Goal: Information Seeking & Learning: Learn about a topic

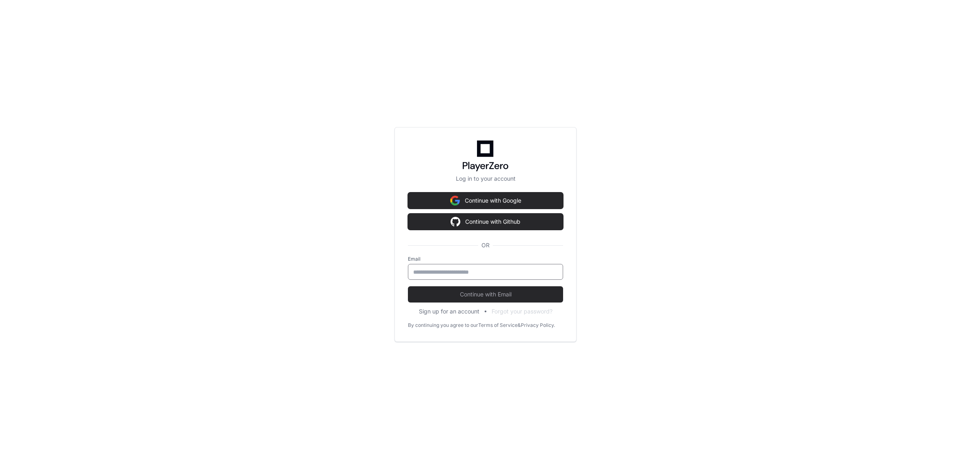
click at [519, 269] on input "email" at bounding box center [485, 272] width 145 height 8
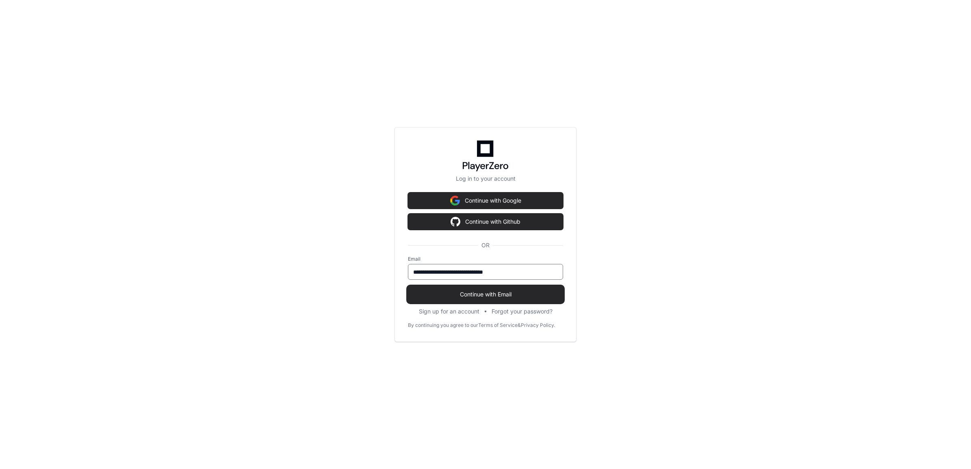
type input "**********"
click at [519, 292] on span "Continue with Email" at bounding box center [485, 294] width 155 height 8
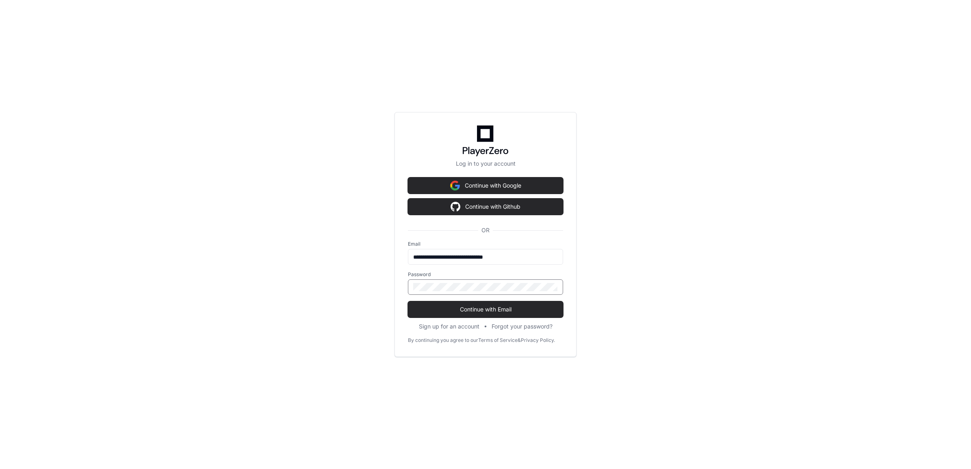
click at [408, 301] on button "Continue with Email" at bounding box center [485, 309] width 155 height 16
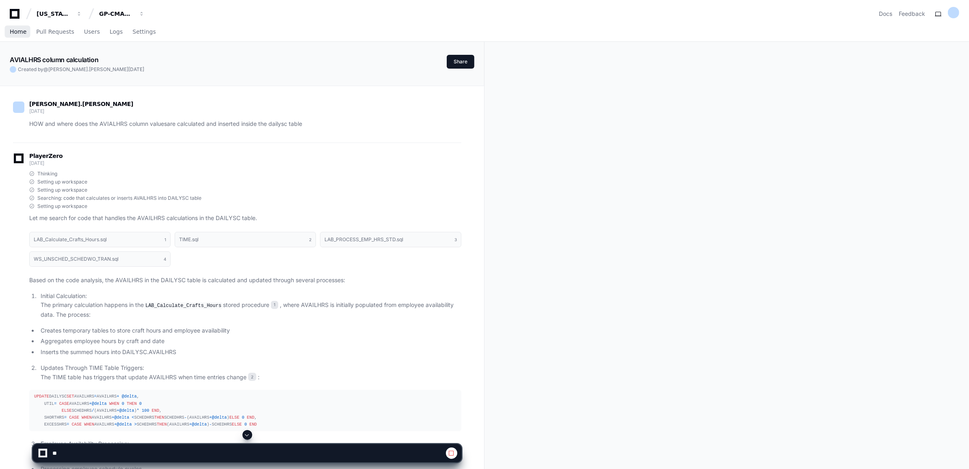
click at [24, 34] on span "Home" at bounding box center [18, 31] width 17 height 5
click at [12, 32] on span "Home" at bounding box center [18, 31] width 17 height 5
click at [131, 15] on div "GP-CMAG-MP2" at bounding box center [116, 14] width 35 height 8
click at [153, 58] on span "GP-CMAG-MP2" at bounding box center [136, 59] width 48 height 10
click at [57, 32] on span "Pull Requests" at bounding box center [55, 31] width 38 height 5
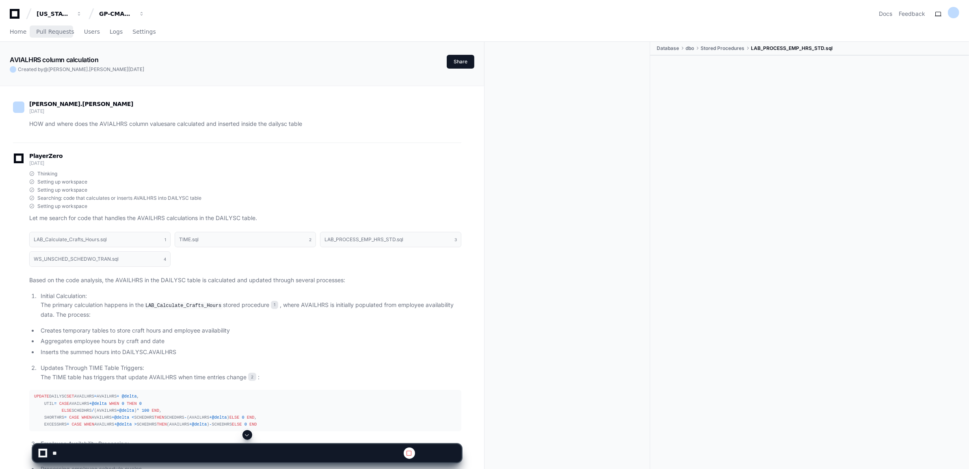
click at [57, 32] on span "Pull Requests" at bounding box center [55, 31] width 38 height 5
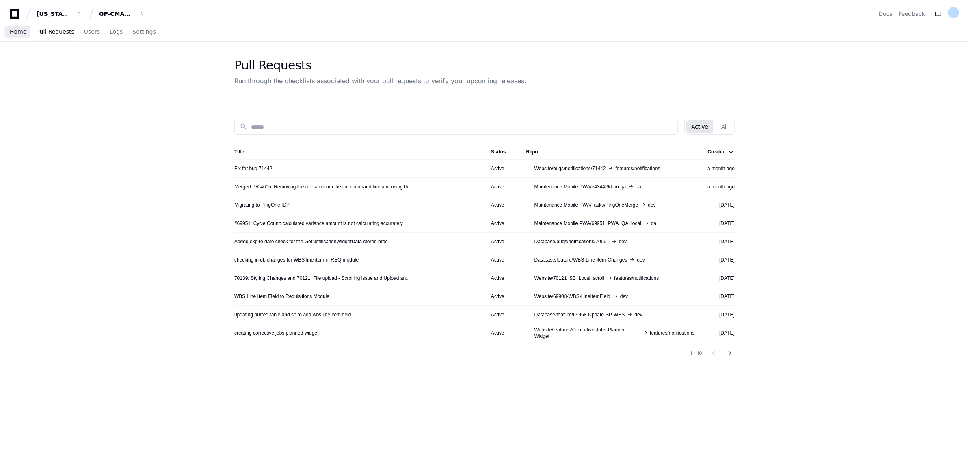
click at [22, 34] on span "Home" at bounding box center [18, 31] width 17 height 5
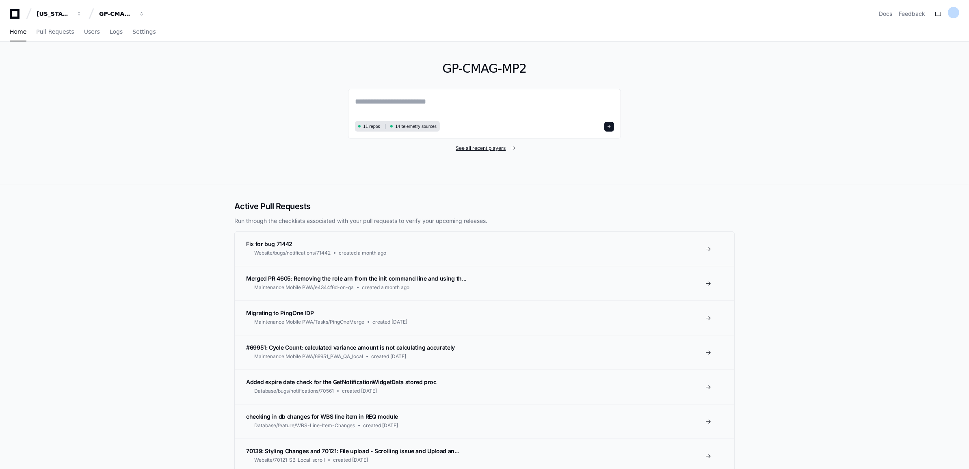
click at [487, 147] on span "See all recent players" at bounding box center [481, 148] width 50 height 6
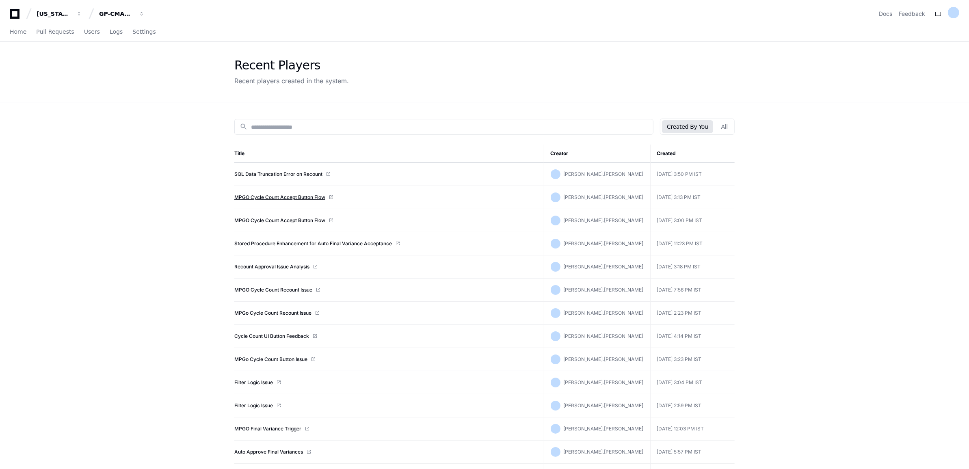
click at [297, 196] on link "MPGO Cycle Count Accept Button Flow" at bounding box center [279, 197] width 91 height 6
click at [279, 268] on link "Recount Approval Issue Analysis" at bounding box center [271, 267] width 75 height 6
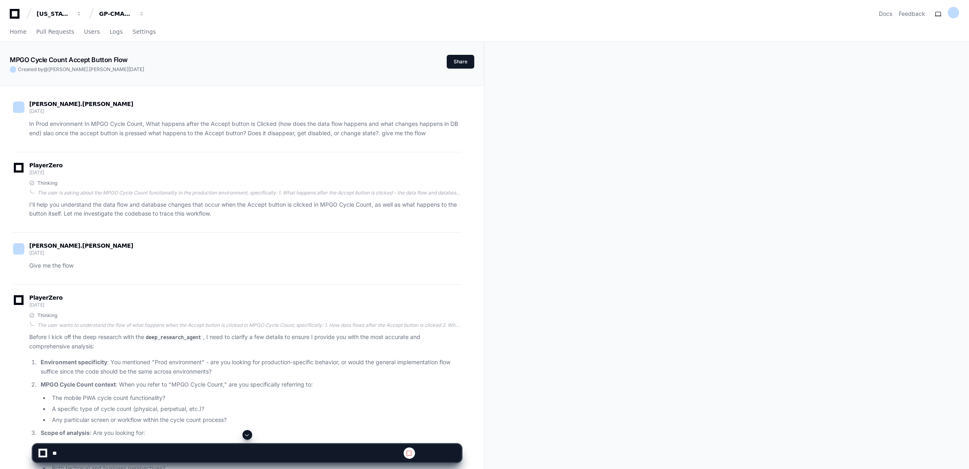
drag, startPoint x: 758, startPoint y: 190, endPoint x: 186, endPoint y: 9, distance: 599.6
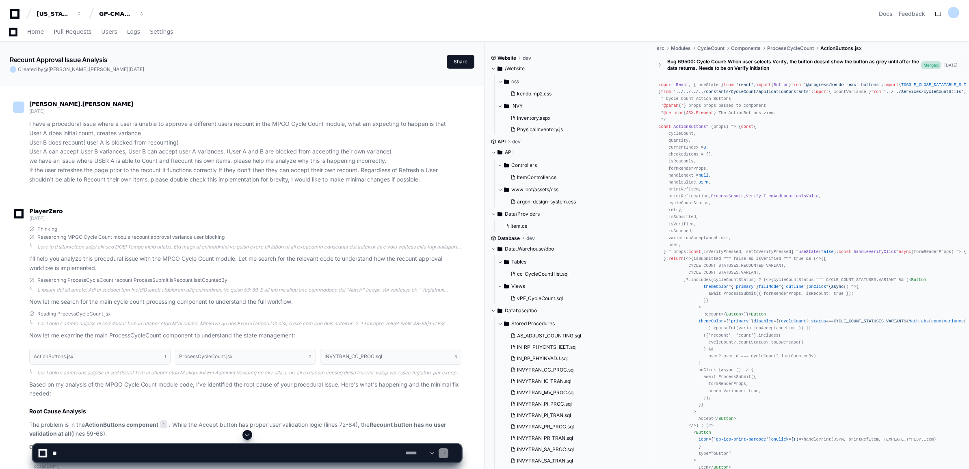
scroll to position [655, 0]
